Goal: Task Accomplishment & Management: Complete application form

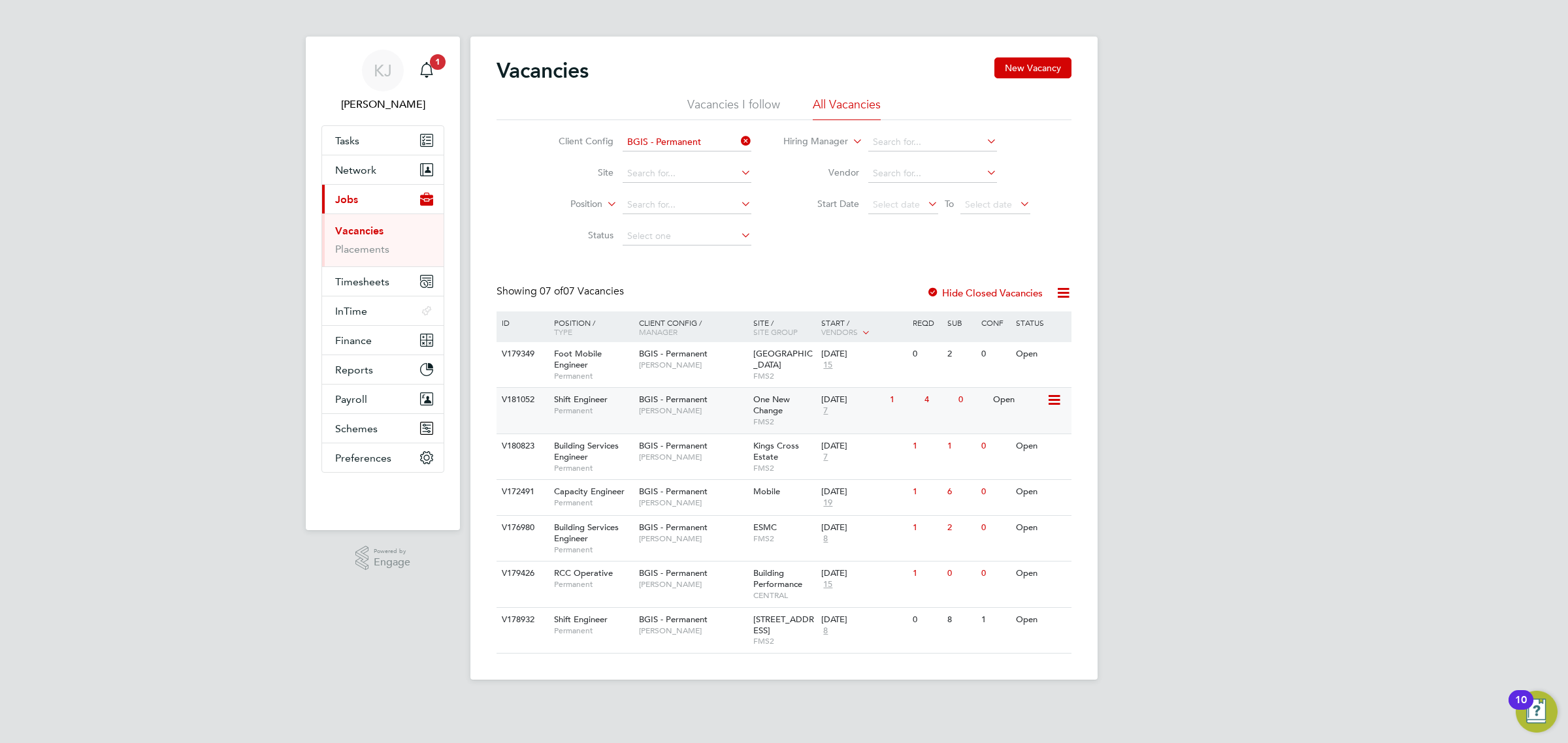
click at [777, 430] on div "One New Change FMS2" at bounding box center [784, 410] width 69 height 45
click at [731, 448] on div "BGIS - Permanent Jake Osborne" at bounding box center [693, 451] width 115 height 34
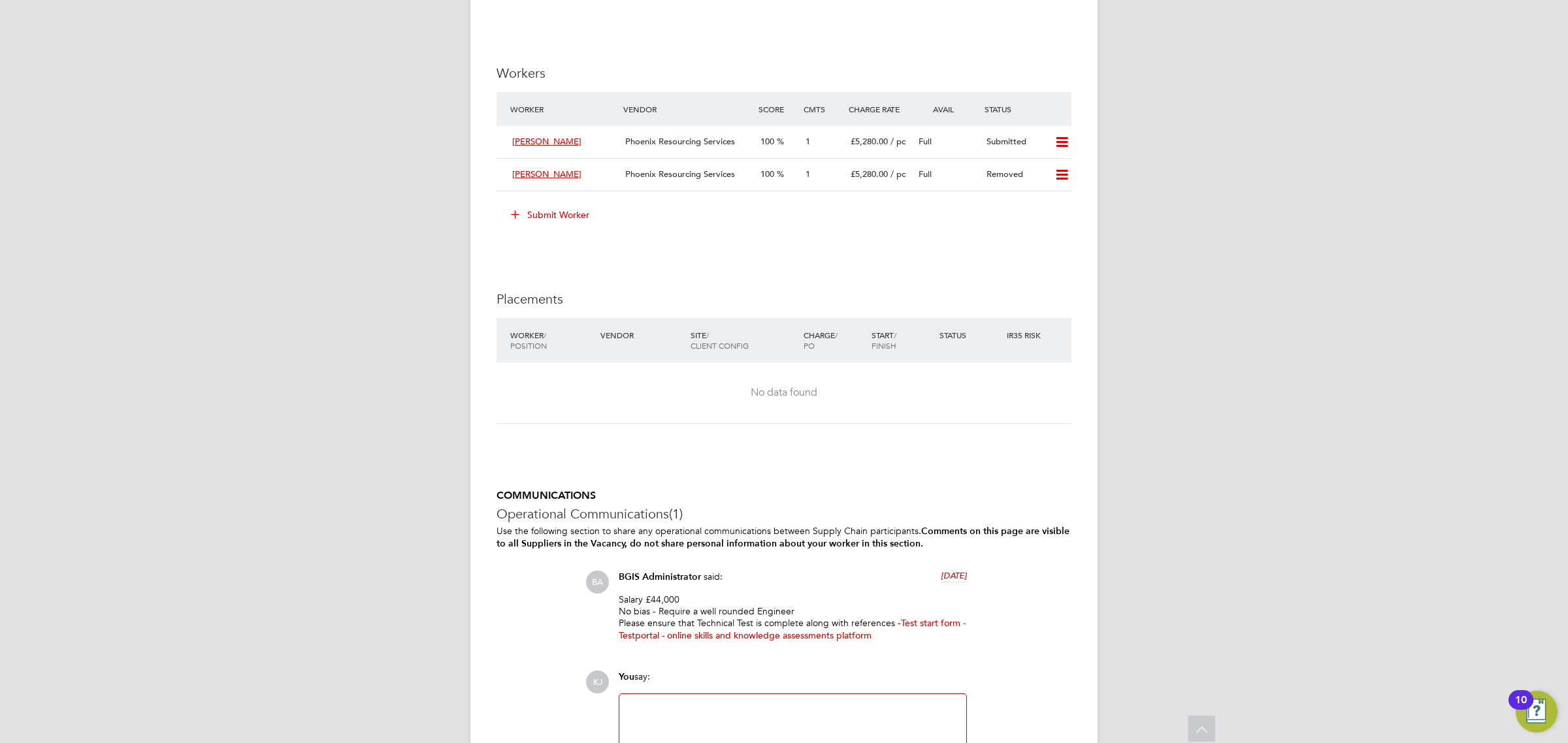
scroll to position [1714, 0]
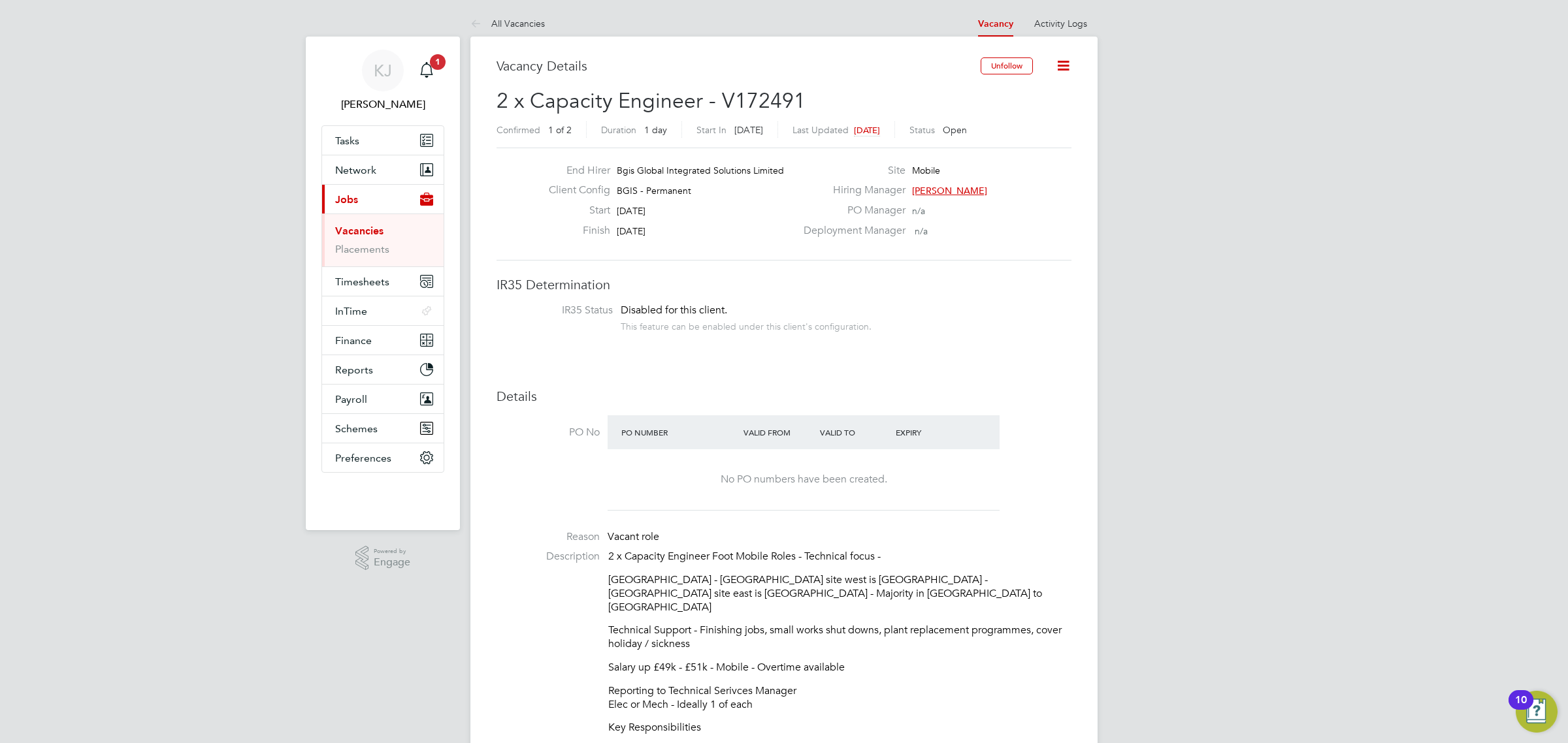
click at [444, 69] on app-nav-sections-wrapper "KJ Kyle Johnson Notifications 1 Applications: Tasks Network Businesses Sites Wo…" at bounding box center [382, 283] width 154 height 493
click at [430, 69] on icon "Main navigation" at bounding box center [427, 70] width 16 height 16
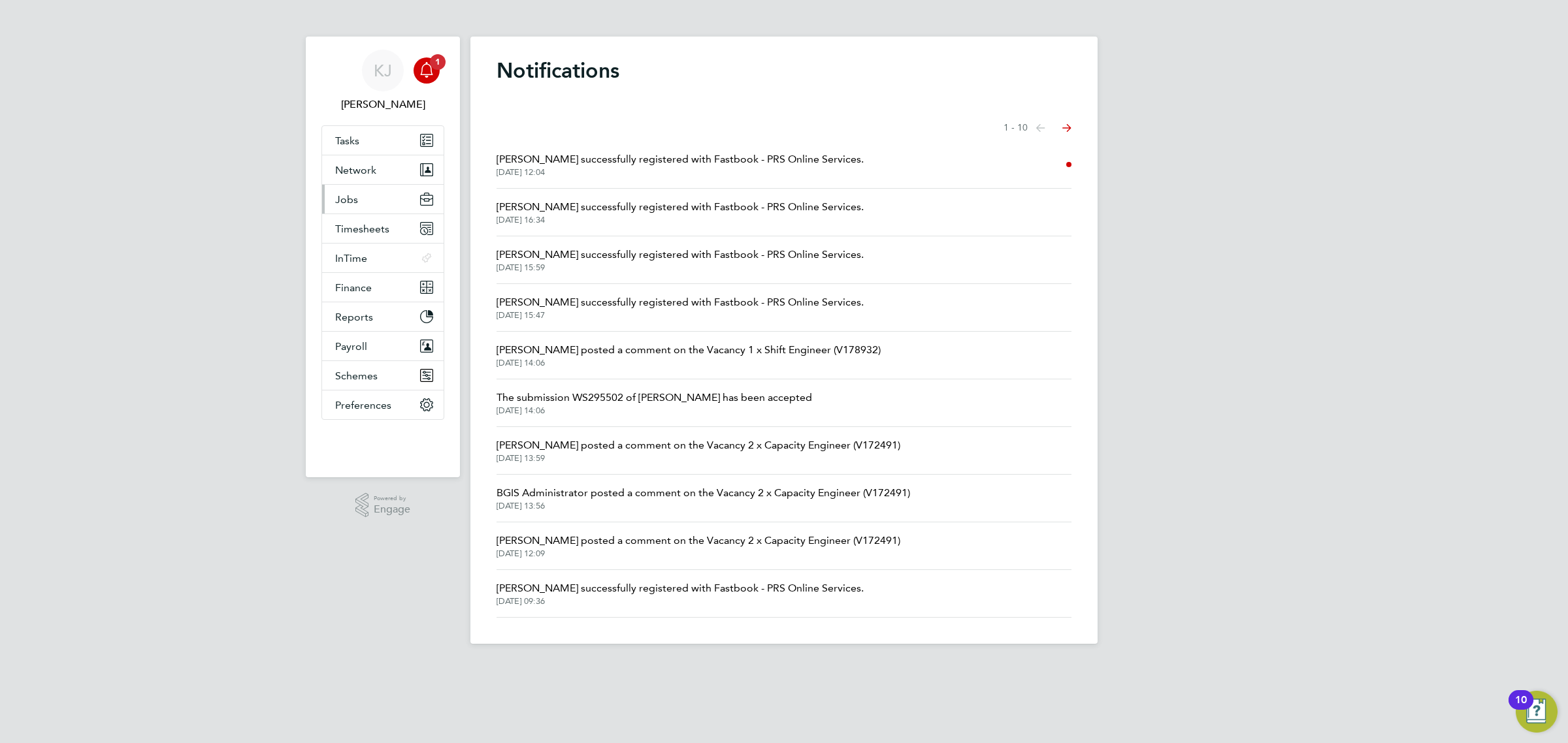
click at [360, 198] on button "Jobs" at bounding box center [383, 199] width 122 height 28
click at [369, 160] on button "Network" at bounding box center [383, 170] width 122 height 28
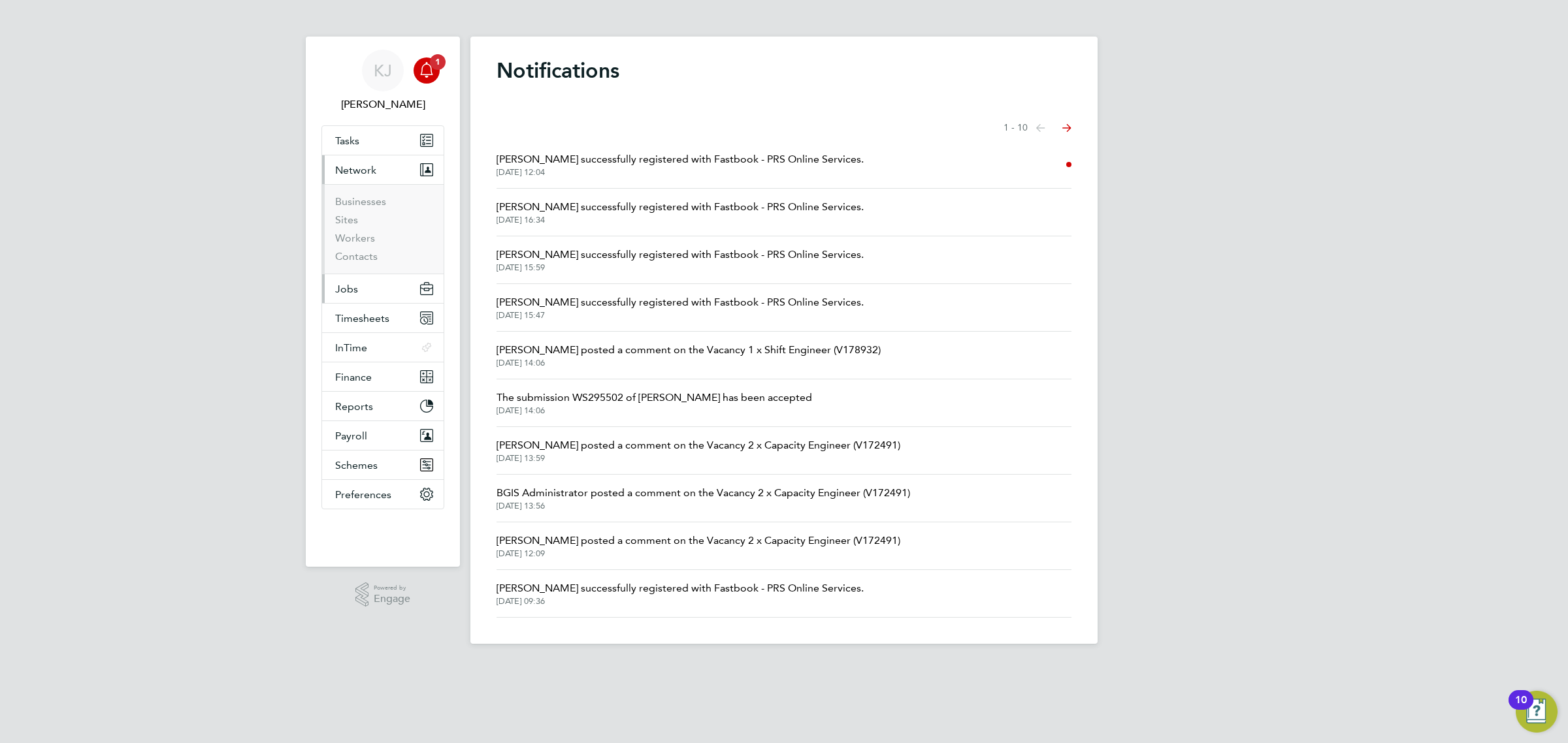
click at [375, 291] on button "Jobs" at bounding box center [383, 288] width 122 height 28
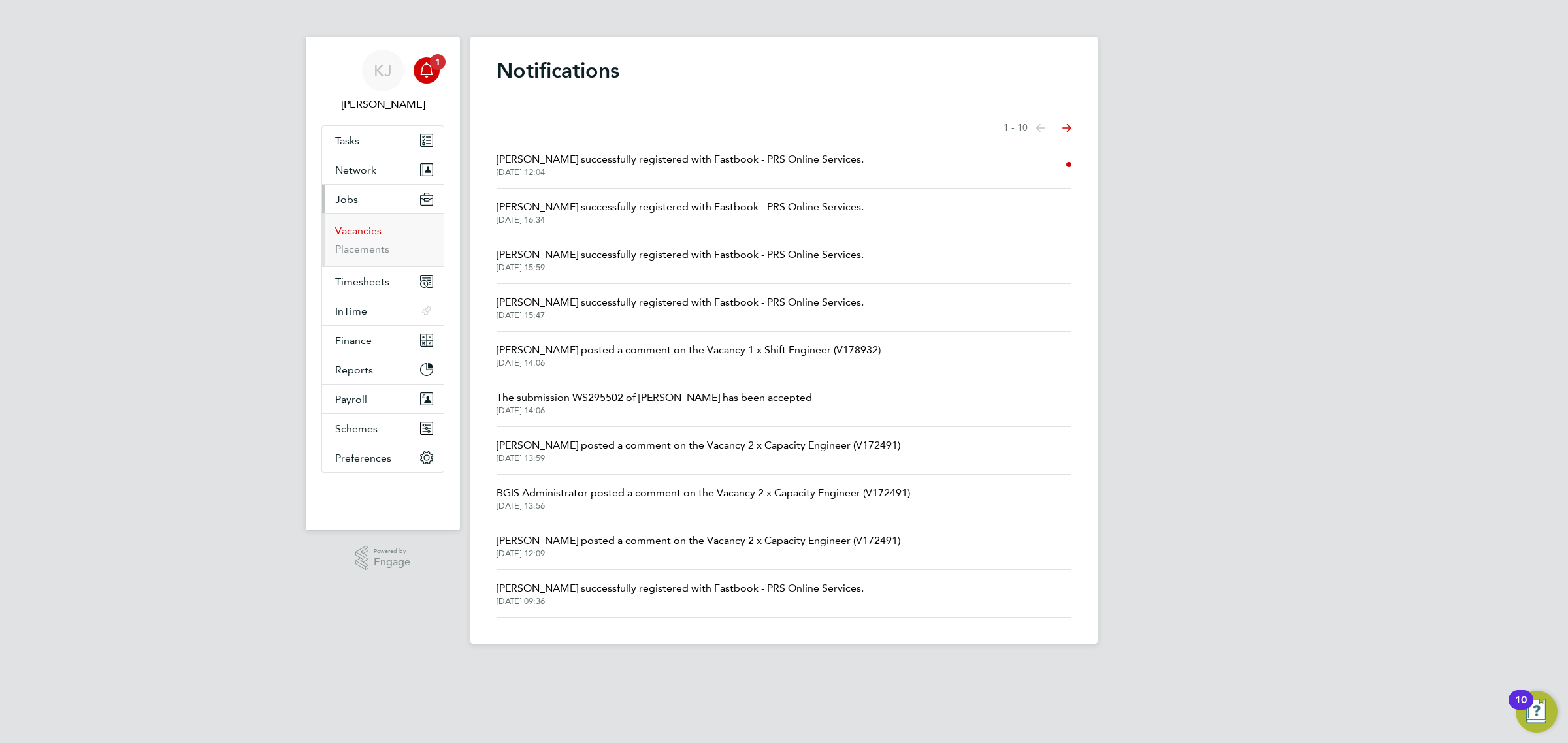
click at [378, 236] on link "Vacancies" at bounding box center [358, 231] width 47 height 13
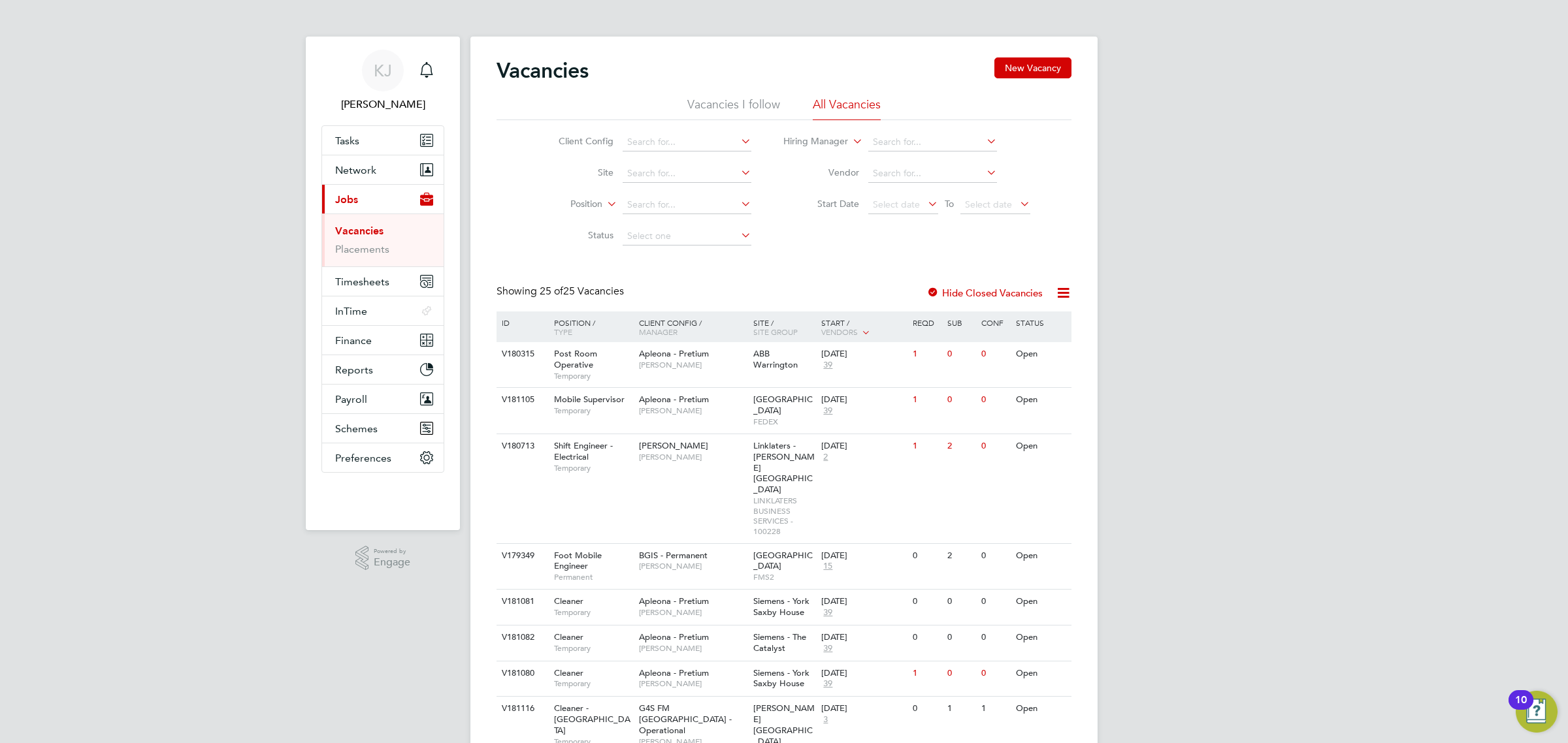
click at [682, 122] on div "Client Config Site Position Status Hiring Manager Vendor Start Date Select date…" at bounding box center [784, 186] width 575 height 132
click at [683, 132] on li "Client Config" at bounding box center [645, 142] width 246 height 32
click at [679, 139] on input at bounding box center [686, 142] width 129 height 18
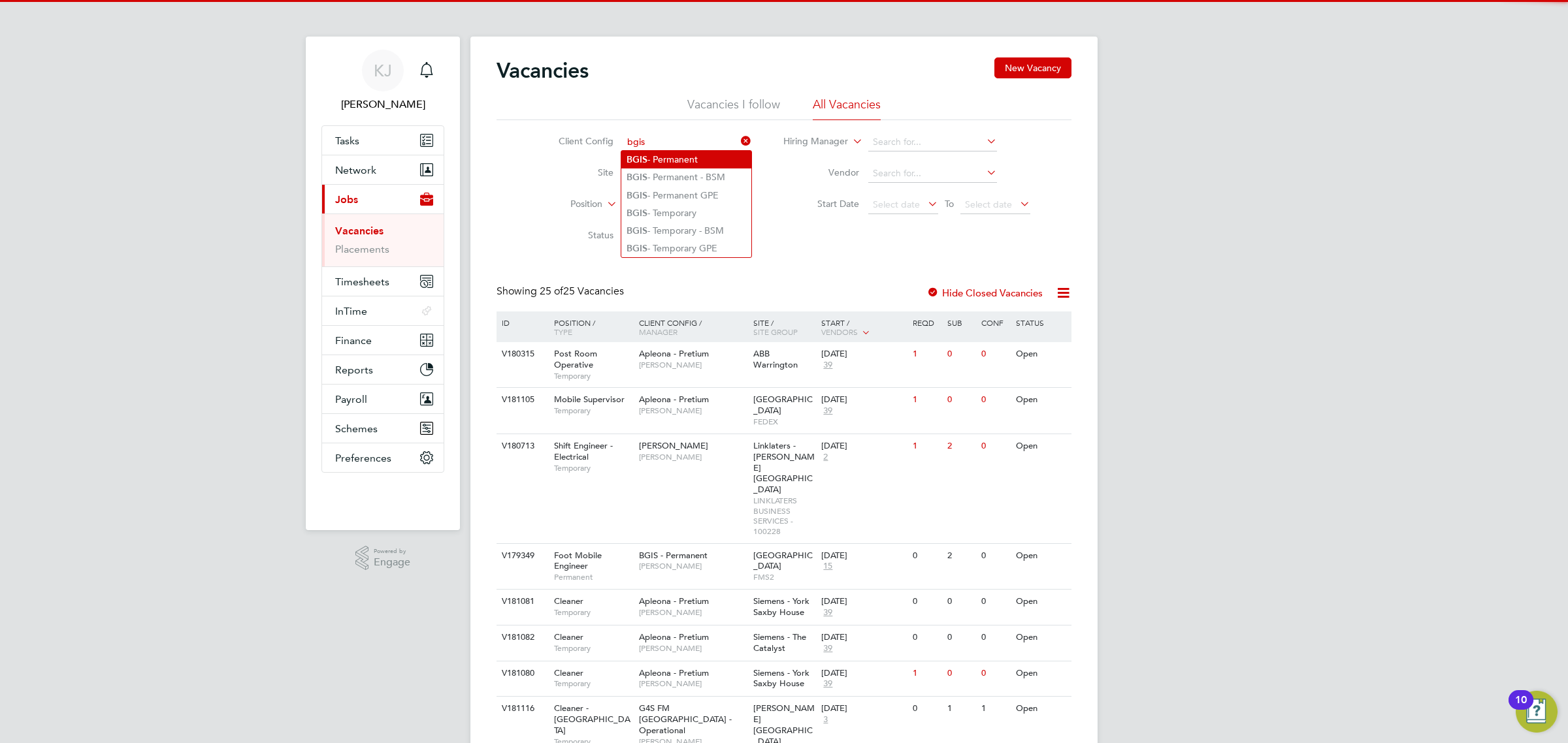
click at [674, 155] on li "BGIS - Permanent" at bounding box center [686, 159] width 130 height 17
type input "BGIS - Permanent"
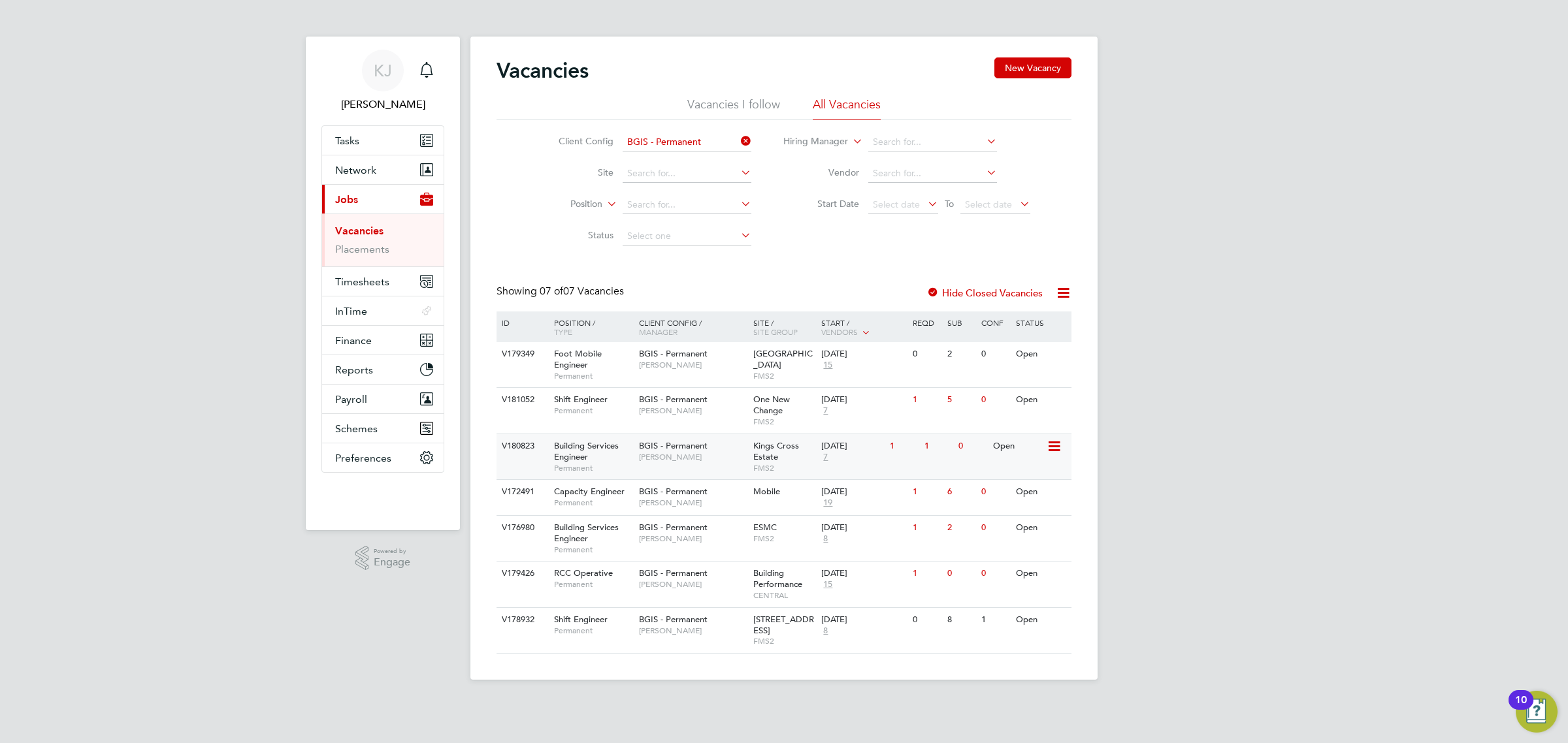
click at [727, 462] on div "BGIS - Permanent Jake Osborne" at bounding box center [693, 451] width 115 height 34
click at [714, 426] on div "V181052 Shift Engineer Permanent BGIS - Permanent Craig Grote One New Change FM…" at bounding box center [784, 410] width 575 height 46
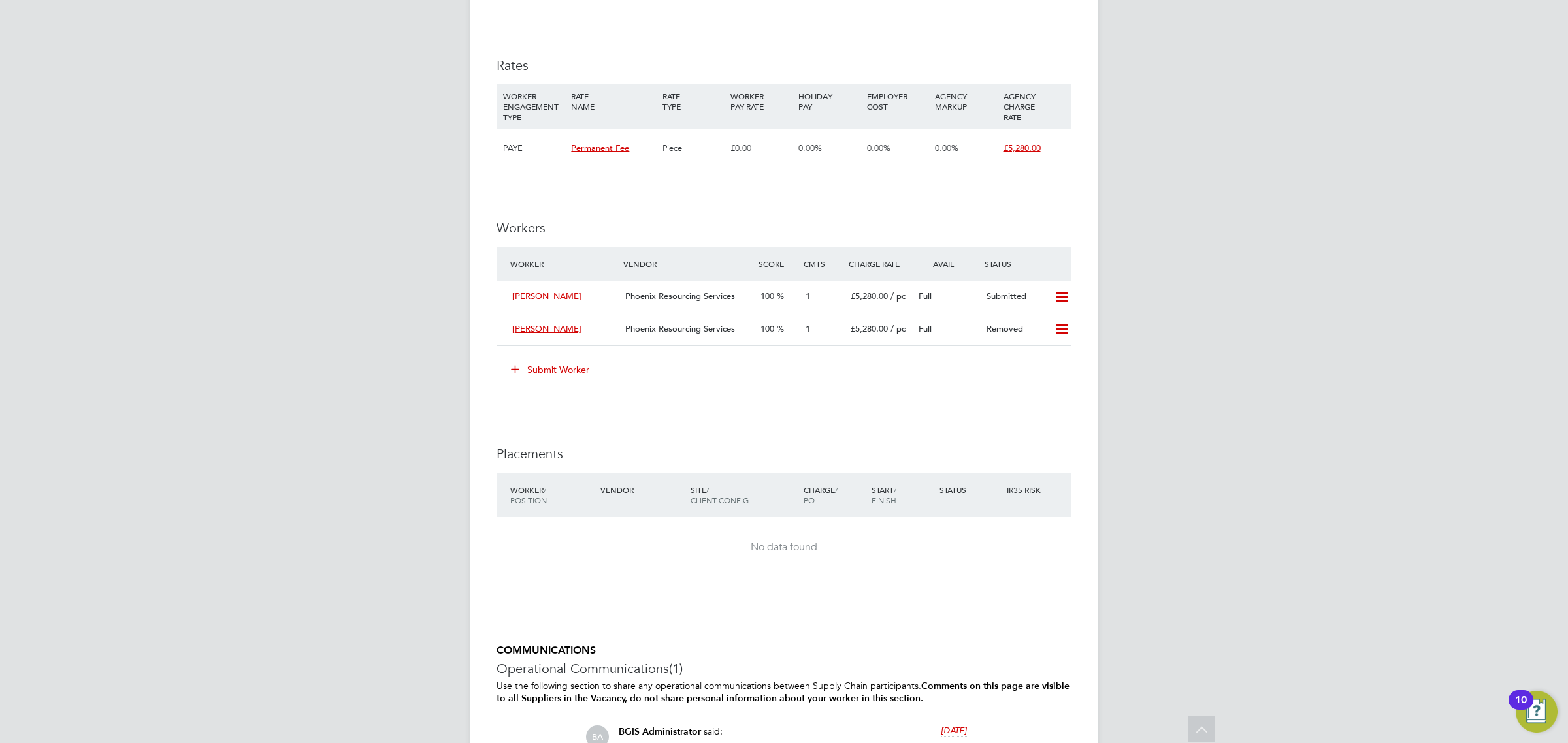
click at [582, 372] on button "Submit Worker" at bounding box center [551, 370] width 98 height 21
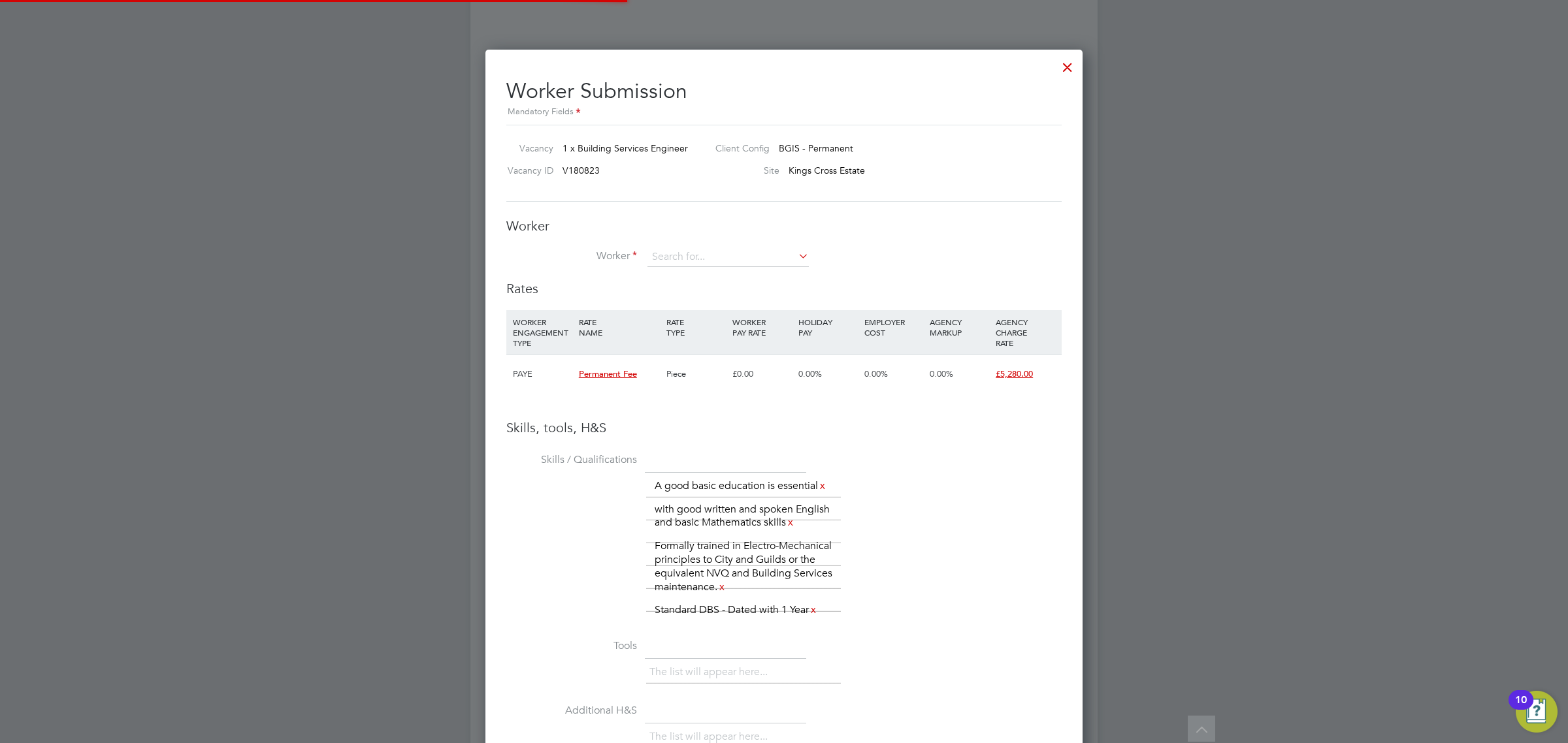
scroll to position [948, 598]
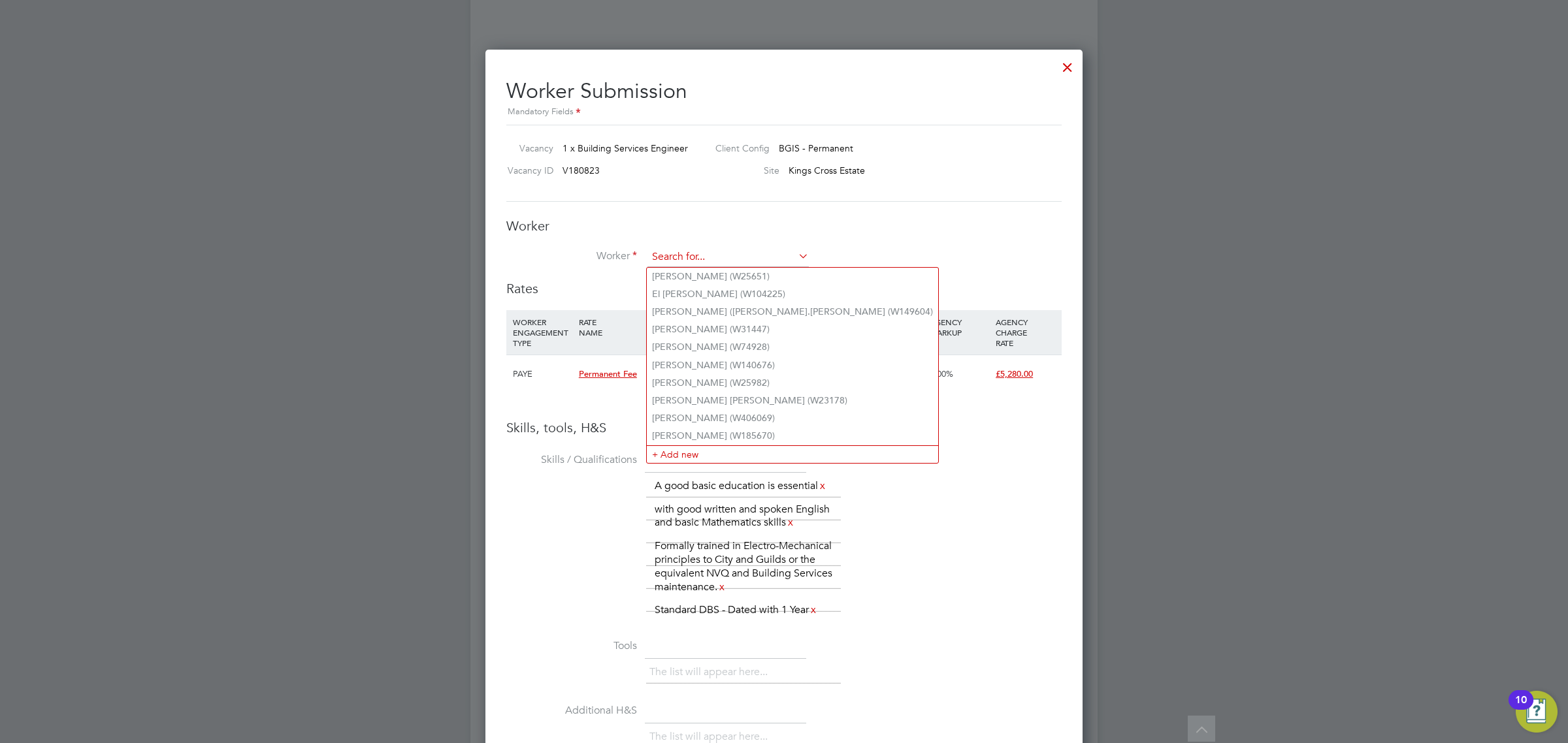
click at [753, 251] on input at bounding box center [728, 257] width 161 height 20
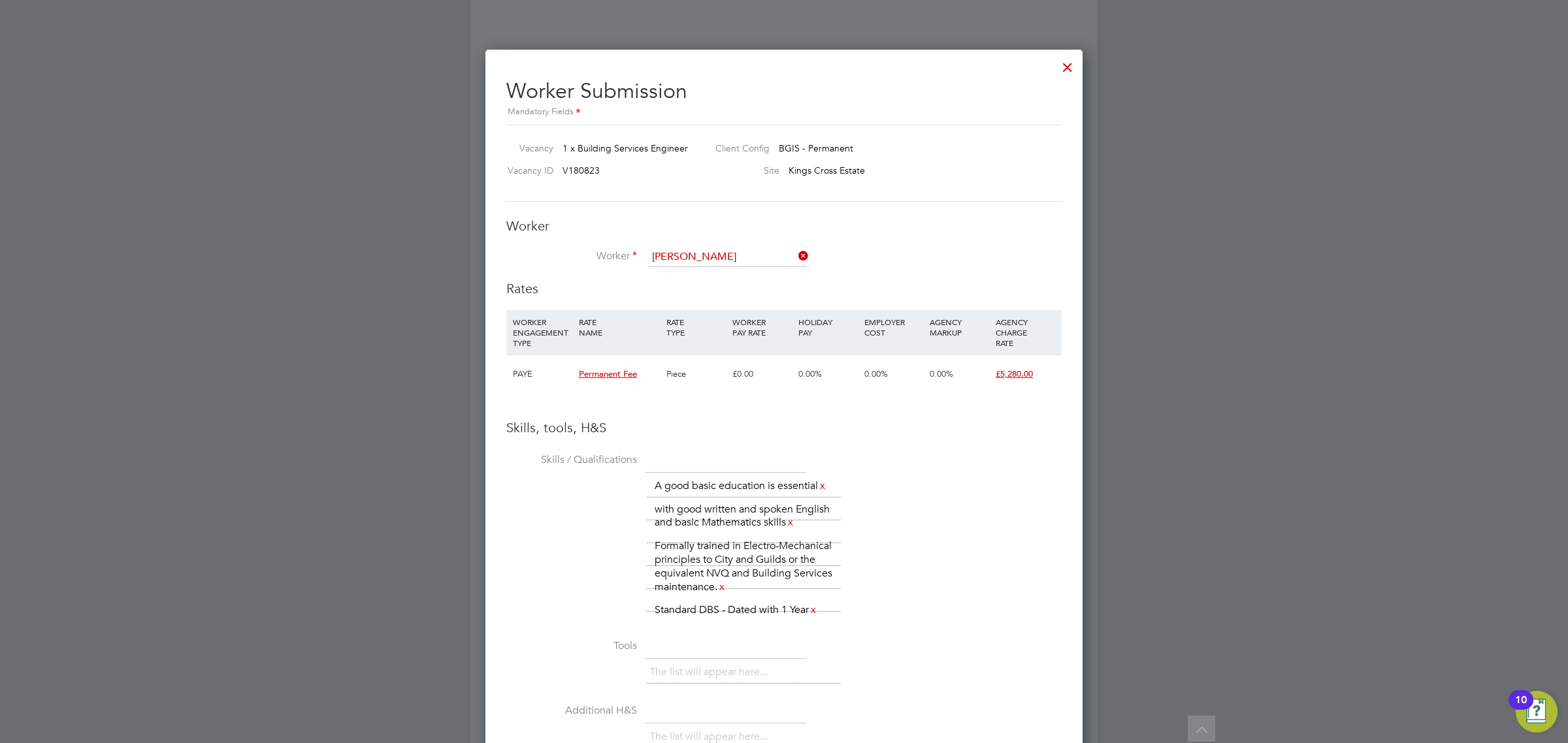
click at [746, 269] on li "Hassen Touaty (W-01778572)" at bounding box center [734, 276] width 174 height 17
type input "Hassen Touaty (W-01778572)"
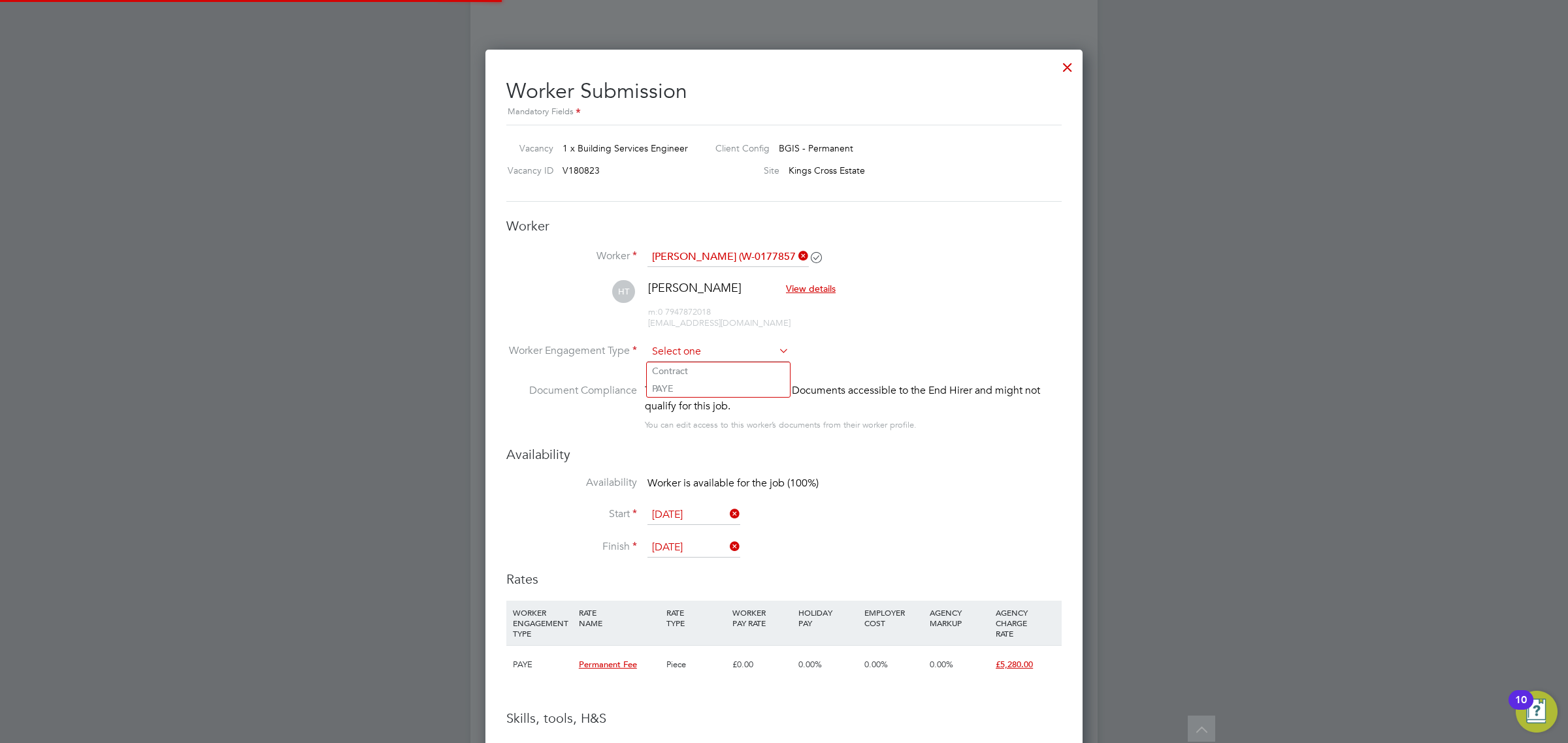
click at [724, 349] on input at bounding box center [718, 351] width 141 height 20
click at [716, 353] on input at bounding box center [718, 351] width 141 height 20
click at [697, 400] on div "This worker has no Compliance Documents accessible to the End Hirer and might n…" at bounding box center [853, 399] width 417 height 32
click at [700, 384] on div "This worker has no Compliance Documents accessible to the End Hirer and might n…" at bounding box center [853, 399] width 417 height 32
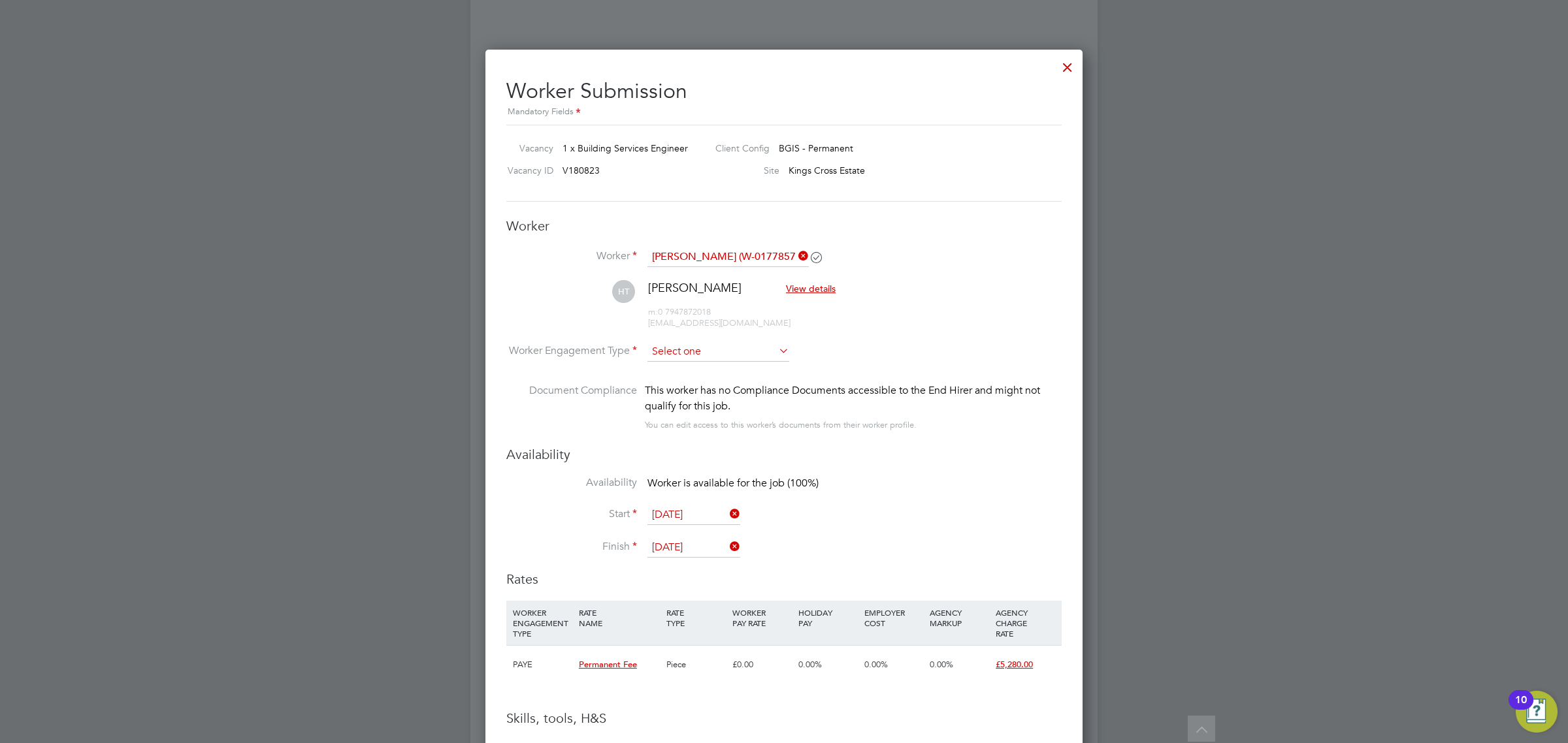
click at [711, 353] on input at bounding box center [718, 351] width 141 height 20
click at [703, 389] on li "PAYE" at bounding box center [718, 388] width 143 height 17
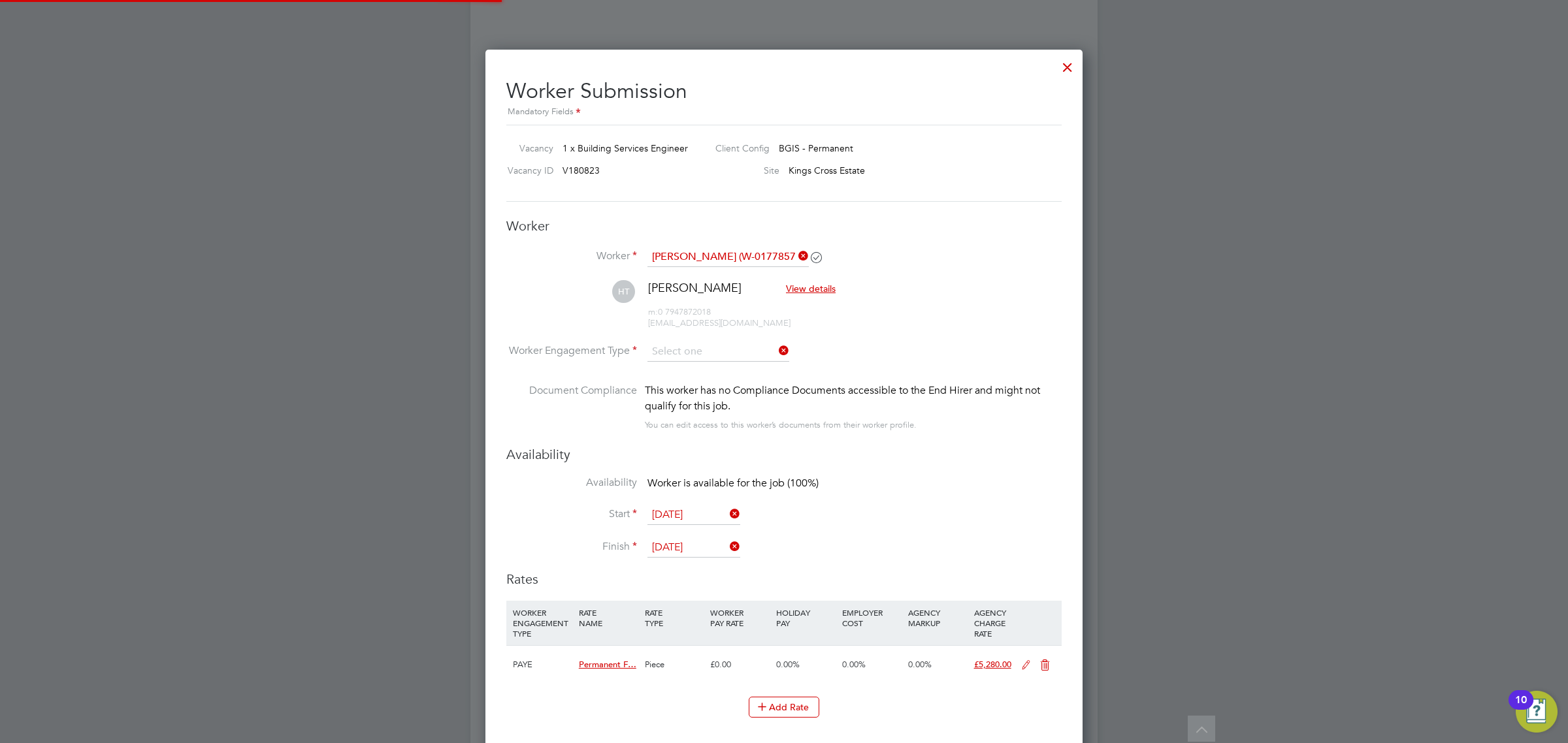
type input "PAYE"
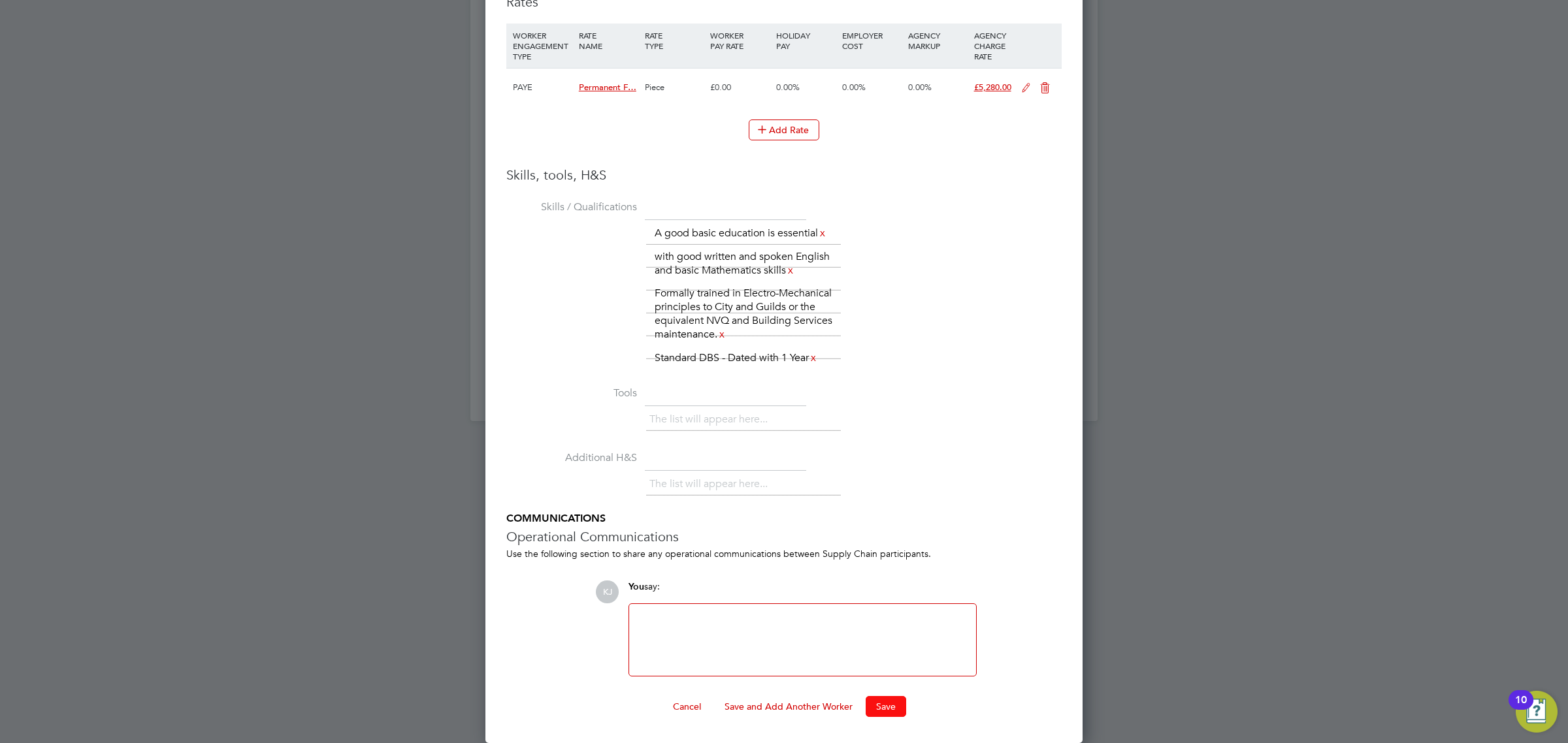
click at [878, 714] on button "Save" at bounding box center [886, 707] width 40 height 21
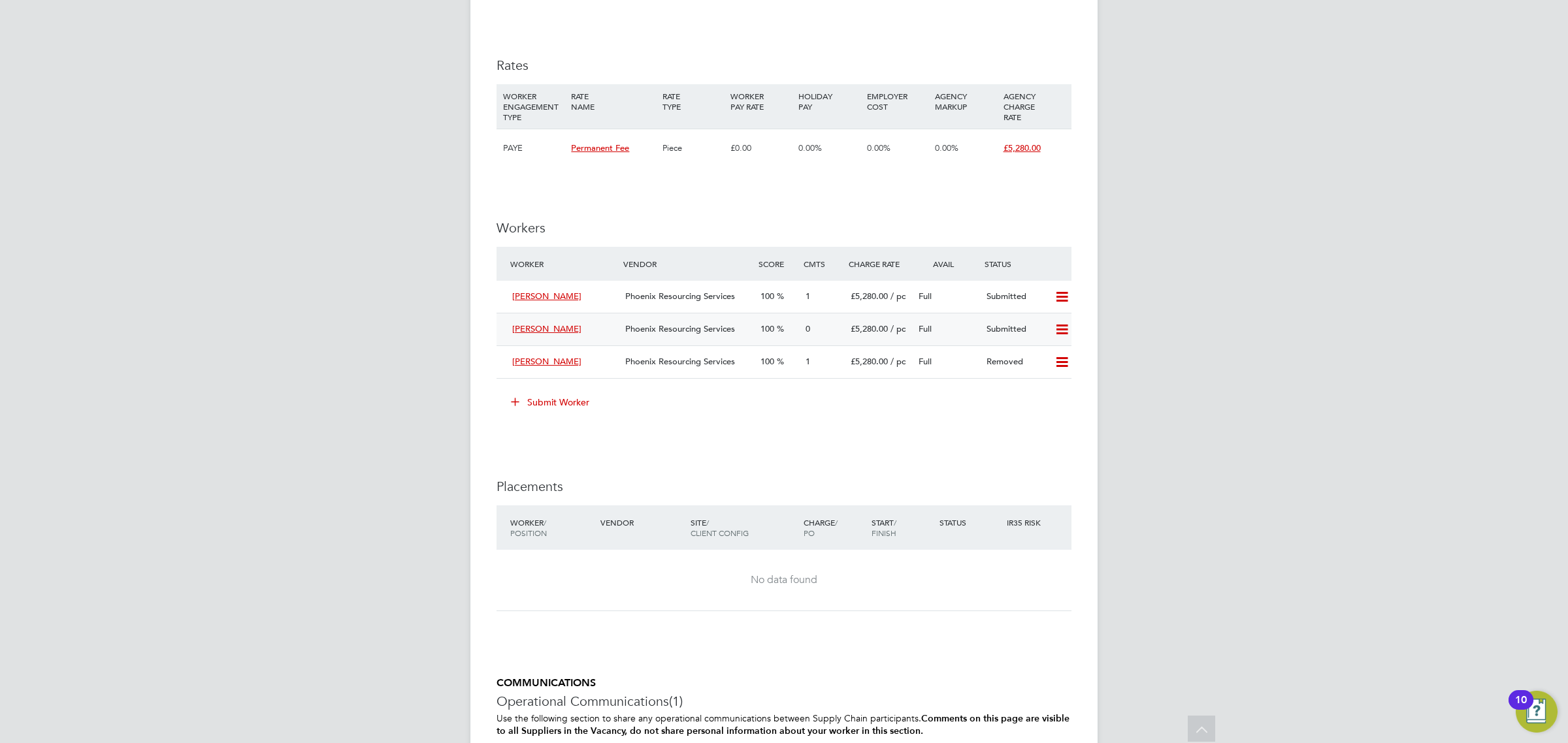
click at [603, 330] on div "[PERSON_NAME]" at bounding box center [563, 329] width 113 height 21
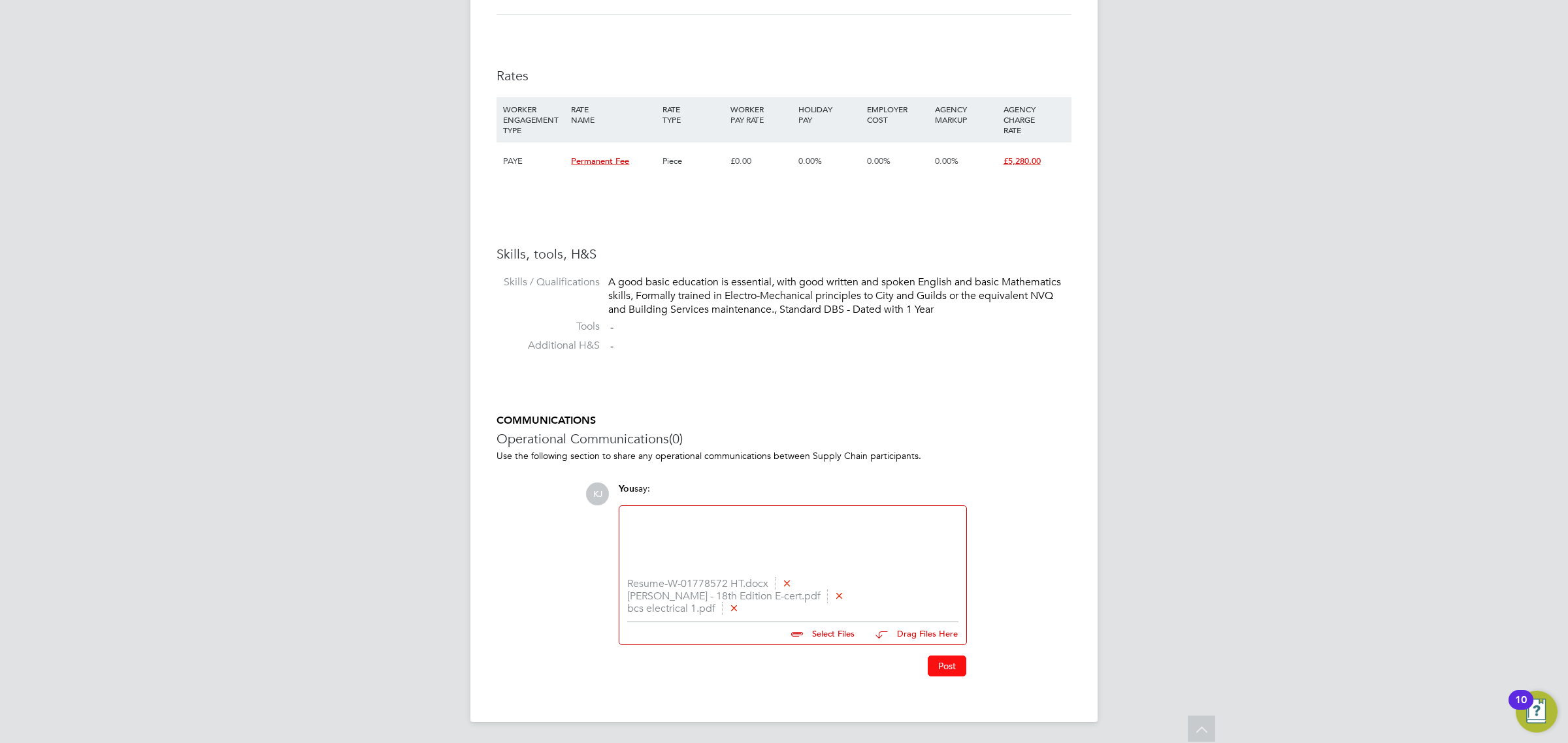
click at [957, 670] on button "Post" at bounding box center [946, 666] width 39 height 21
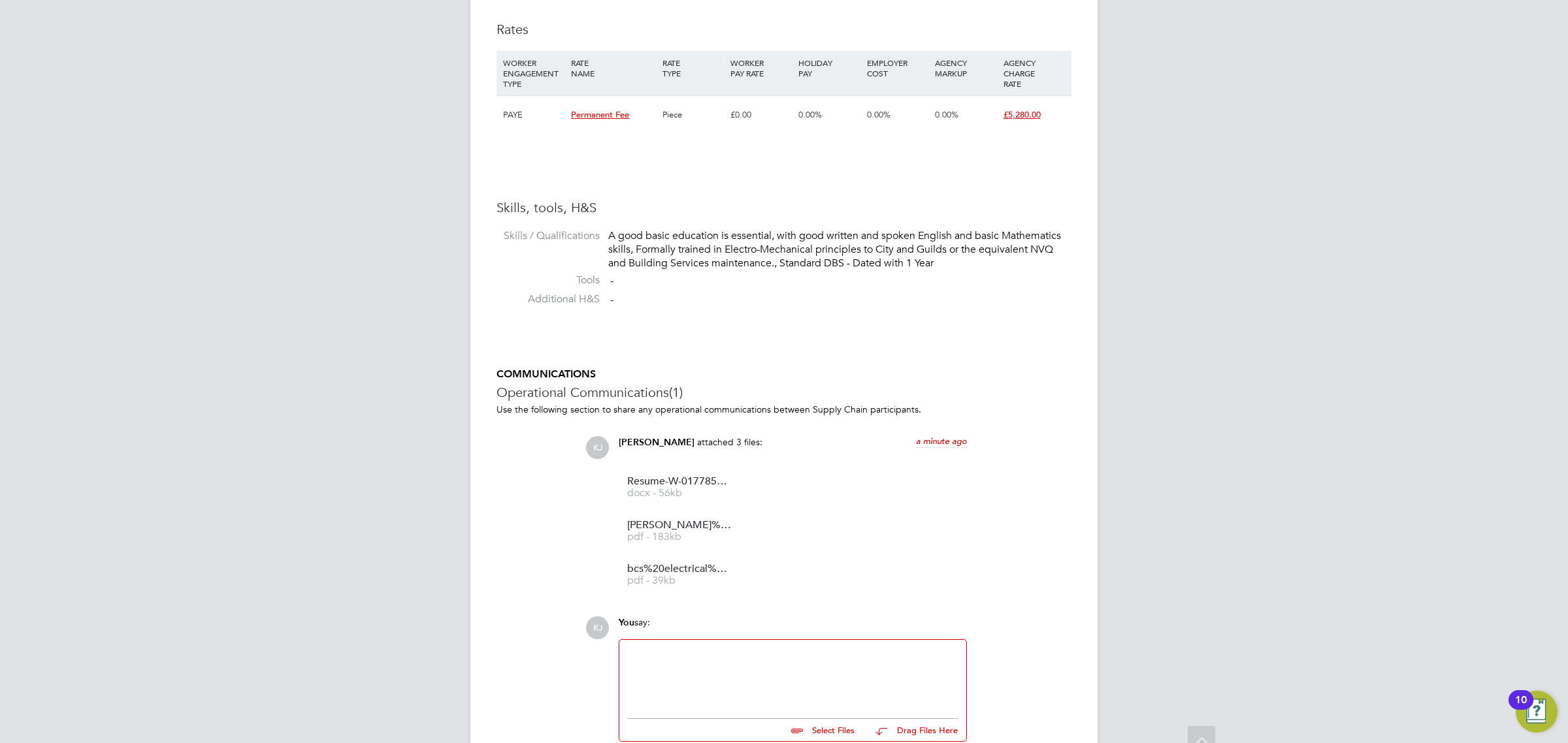
scroll to position [978, 0]
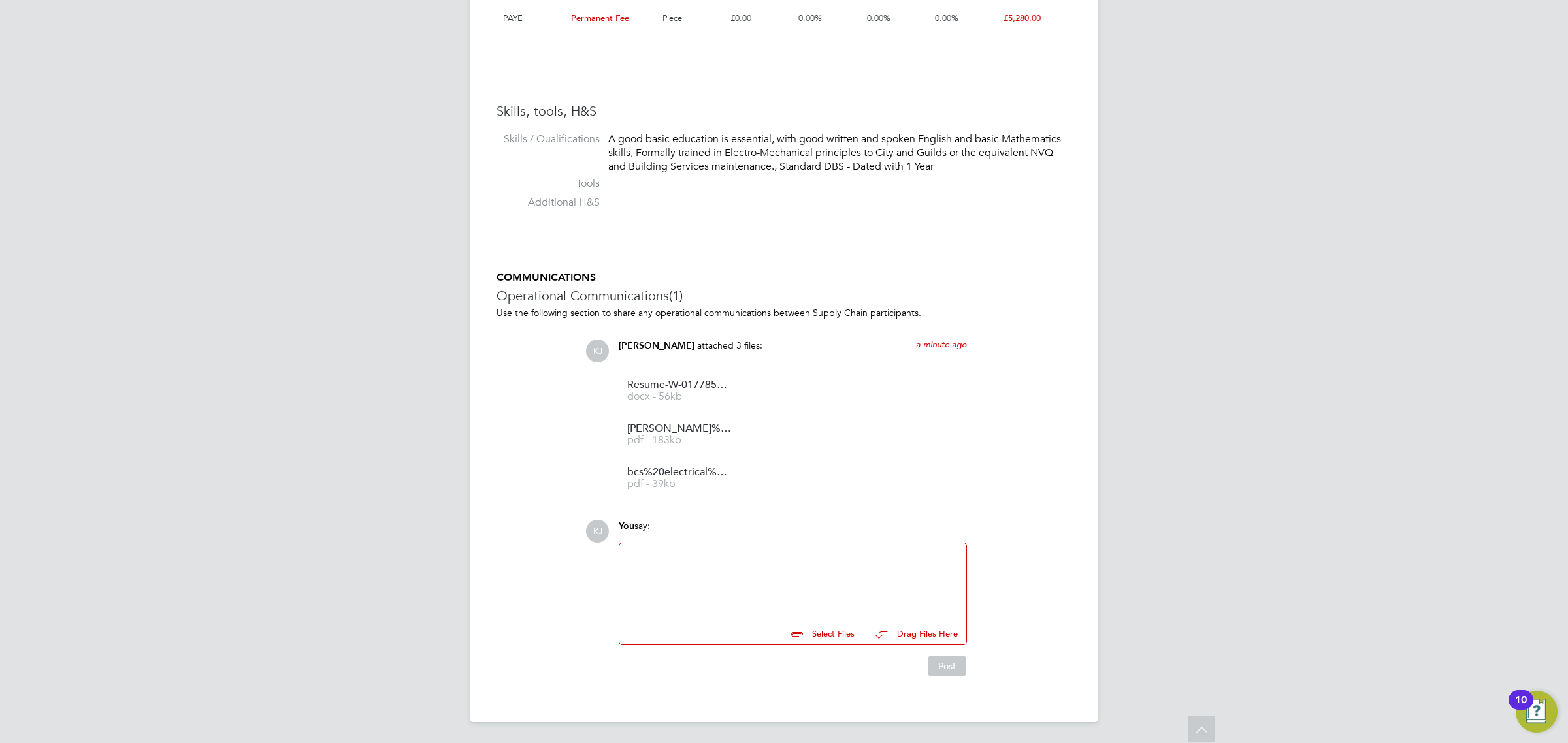
click at [683, 526] on div "You say:" at bounding box center [792, 531] width 348 height 23
click at [682, 549] on div at bounding box center [792, 579] width 347 height 72
click at [684, 568] on div at bounding box center [792, 579] width 331 height 56
click at [953, 655] on button "Post" at bounding box center [946, 666] width 39 height 21
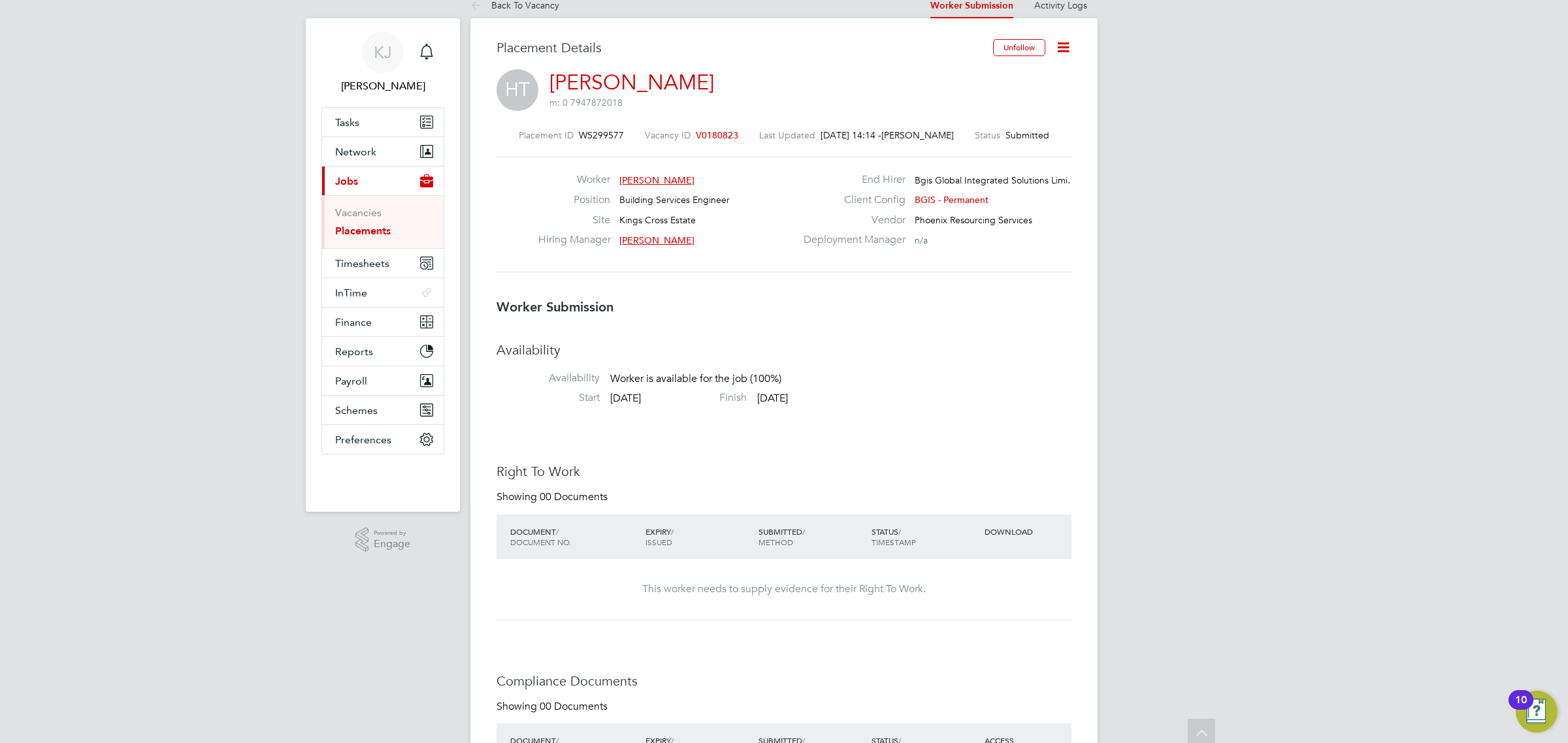
scroll to position [0, 0]
